Goal: Find specific page/section: Find specific page/section

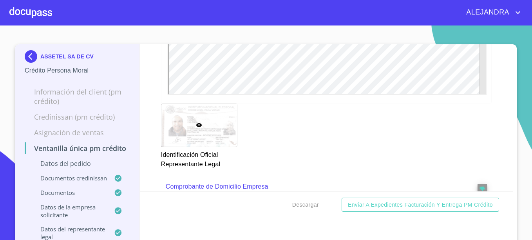
click at [83, 94] on p "Información del Client (PM crédito)" at bounding box center [77, 96] width 105 height 19
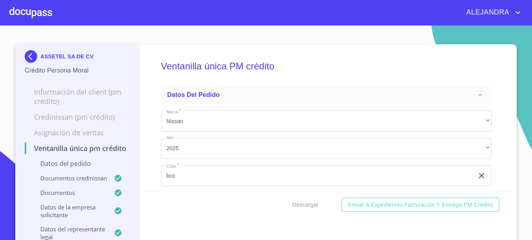
click at [83, 88] on p "Información del Client (PM crédito)" at bounding box center [77, 96] width 105 height 19
click at [58, 168] on p "Datos del pedido" at bounding box center [77, 163] width 105 height 9
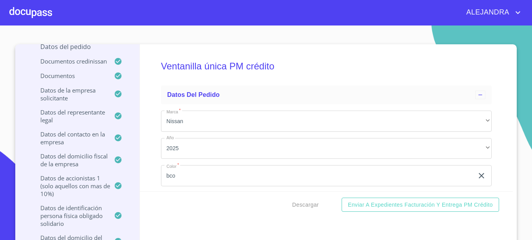
scroll to position [117, 0]
click at [63, 79] on p "Documentos" at bounding box center [69, 75] width 89 height 8
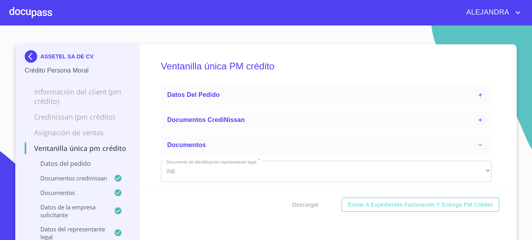
scroll to position [0, 0]
click at [31, 56] on img at bounding box center [33, 56] width 16 height 13
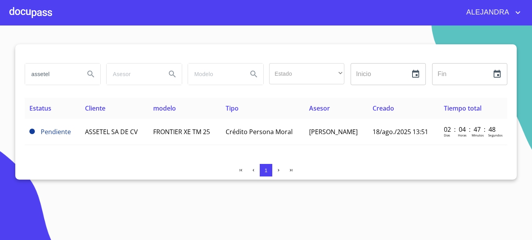
click at [37, 16] on div at bounding box center [30, 12] width 43 height 25
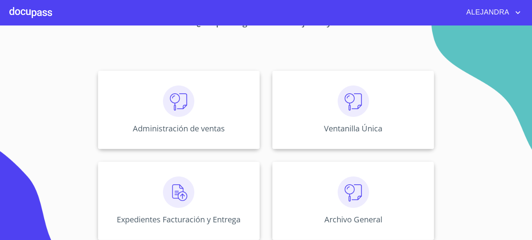
scroll to position [63, 0]
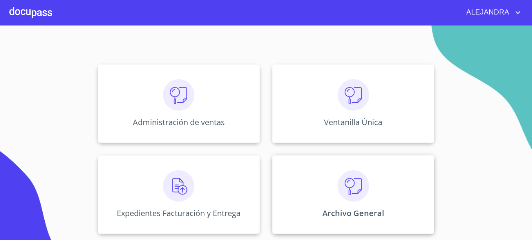
click at [369, 187] on div "Archivo General" at bounding box center [353, 194] width 162 height 78
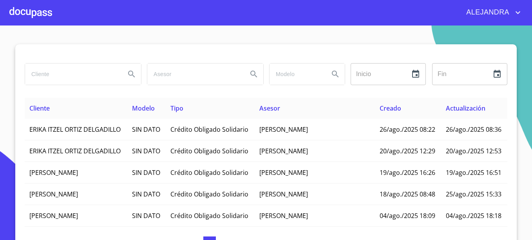
click at [65, 78] on input "search" at bounding box center [72, 73] width 94 height 21
type input "ASSTEL"
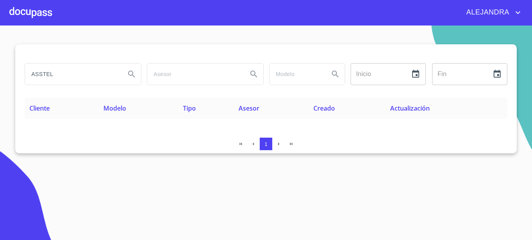
click at [38, 16] on div at bounding box center [30, 12] width 43 height 25
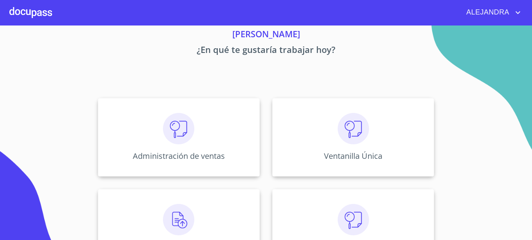
scroll to position [63, 0]
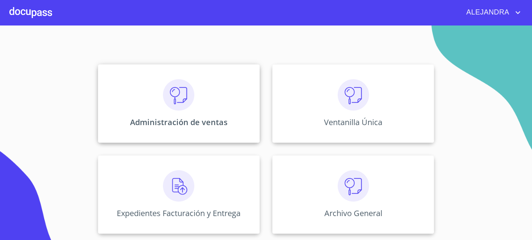
click at [197, 111] on div "Administración de ventas" at bounding box center [179, 103] width 162 height 78
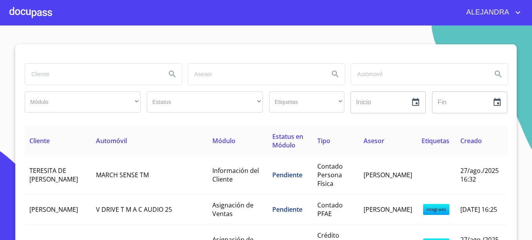
click at [49, 79] on input "search" at bounding box center [92, 73] width 135 height 21
type input "ASSTEL"
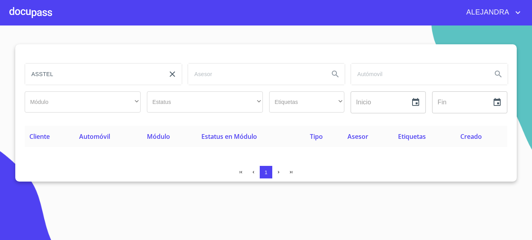
click at [175, 74] on icon "clear input" at bounding box center [172, 73] width 9 height 9
